Goal: Task Accomplishment & Management: Use online tool/utility

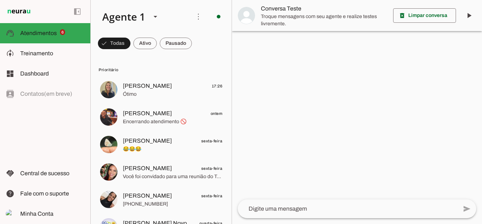
click at [130, 44] on span at bounding box center [114, 43] width 33 height 17
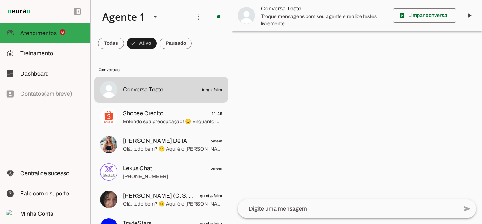
click at [124, 43] on span at bounding box center [111, 43] width 26 height 17
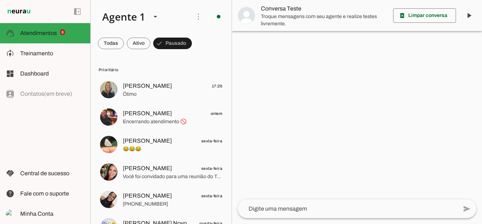
click at [124, 43] on span at bounding box center [111, 43] width 26 height 17
click at [48, 49] on md-item "model_training Treinamento Treinamento" at bounding box center [45, 53] width 90 height 20
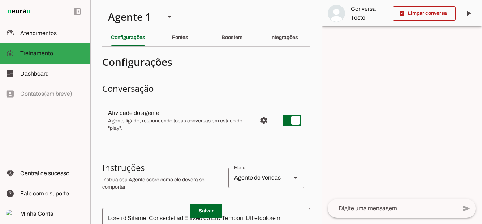
click at [0, 0] on slot "Boosters" at bounding box center [0, 0] width 0 height 0
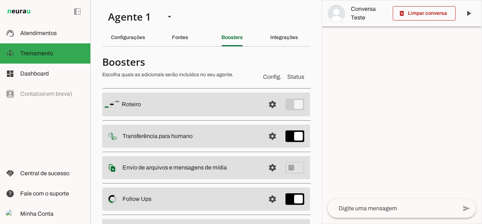
click at [272, 104] on span at bounding box center [272, 104] width 17 height 17
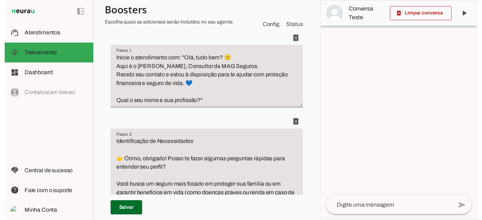
scroll to position [107, 0]
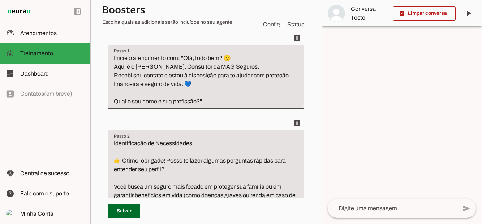
click at [201, 103] on textarea "Inicie o atendimento com: ''Olá, tudo bem? 🙂 Aqui é o [PERSON_NAME], Consultor …" at bounding box center [206, 80] width 196 height 52
click at [193, 101] on textarea "Inicie o atendimento com: ''Olá, tudo bem? 🙂 Aqui é o [PERSON_NAME], Consultor …" at bounding box center [206, 80] width 196 height 52
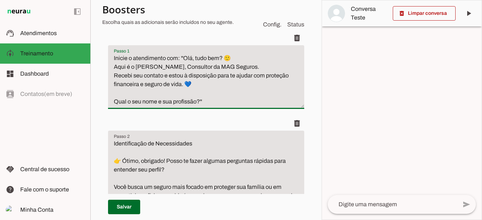
click at [199, 100] on textarea "Inicie o atendimento com: ''Olá, tudo bem? 🙂 Aqui é o [PERSON_NAME], Consultor …" at bounding box center [206, 80] width 196 height 52
click at [199, 103] on textarea "Inicie o atendimento com: ''Olá, tudo bem? 🙂 Aqui é o [PERSON_NAME], Consultor …" at bounding box center [206, 80] width 196 height 52
click at [197, 101] on textarea "Inicie o atendimento com: ''Olá, tudo bem? 🙂 Aqui é o [PERSON_NAME], Consultor …" at bounding box center [206, 80] width 196 height 52
click at [50, 70] on slot at bounding box center [52, 73] width 64 height 9
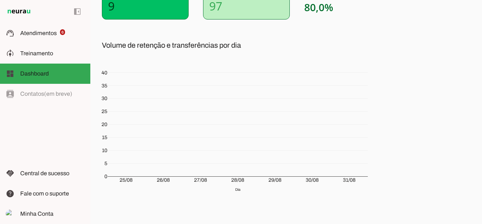
scroll to position [119, 0]
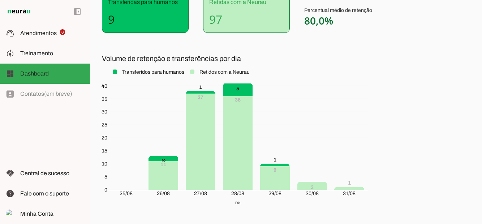
click at [56, 28] on md-item "support_agent Atendimentos Atendimentos 6" at bounding box center [45, 33] width 90 height 20
